Goal: Task Accomplishment & Management: Use online tool/utility

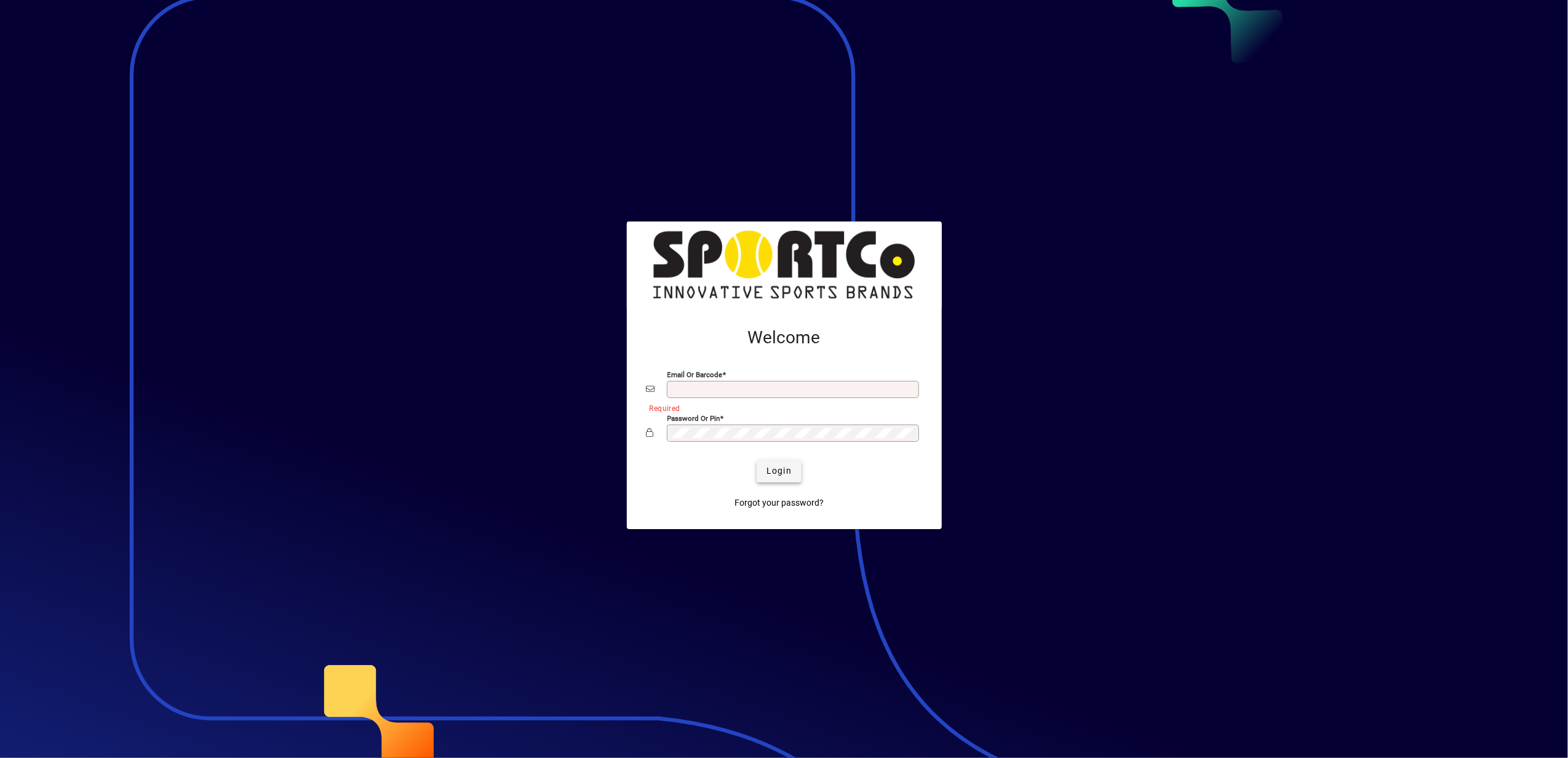
type input "**********"
click at [773, 470] on span "Login" at bounding box center [779, 471] width 25 height 13
